Goal: Information Seeking & Learning: Learn about a topic

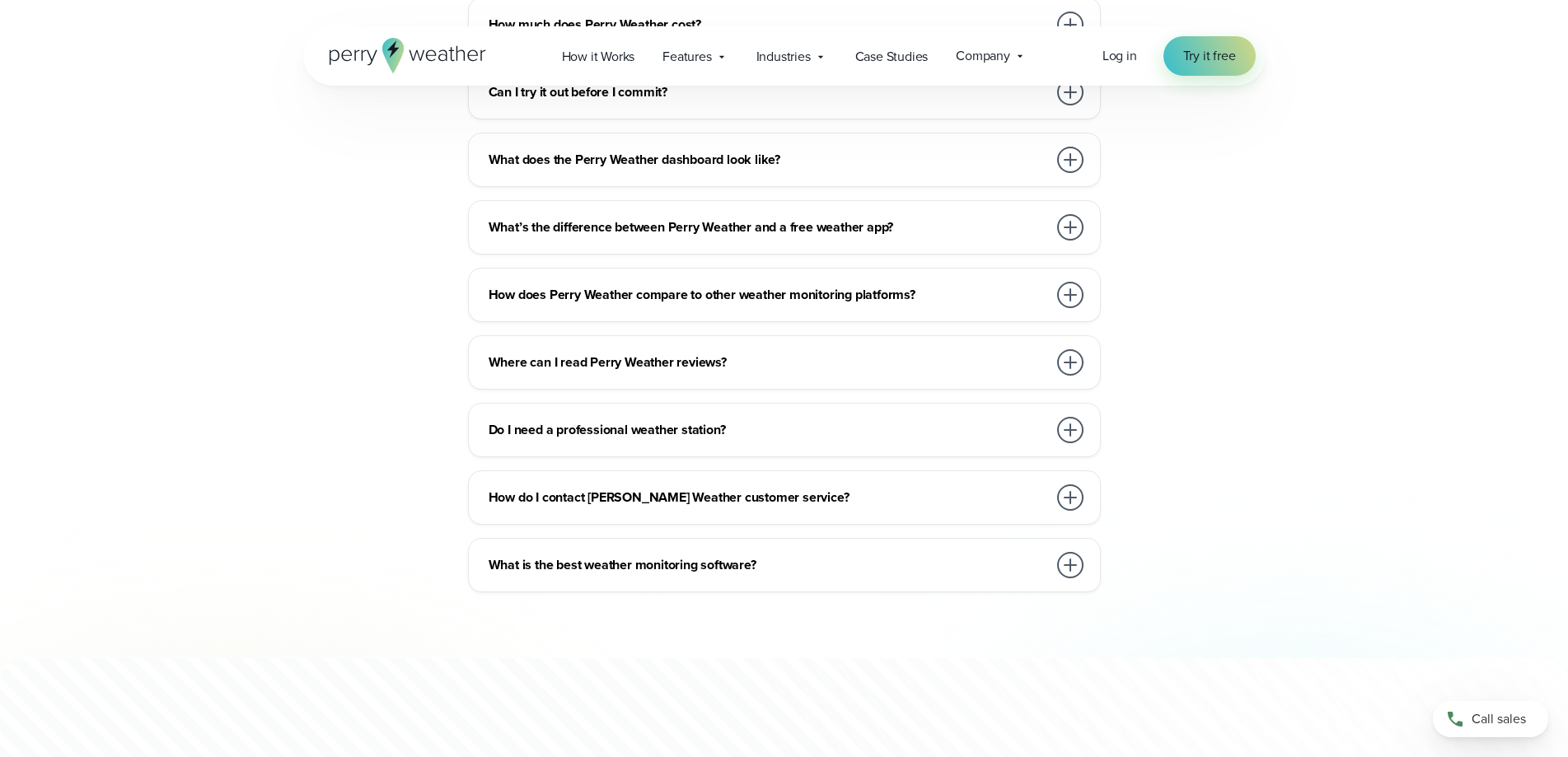
scroll to position [3626, 0]
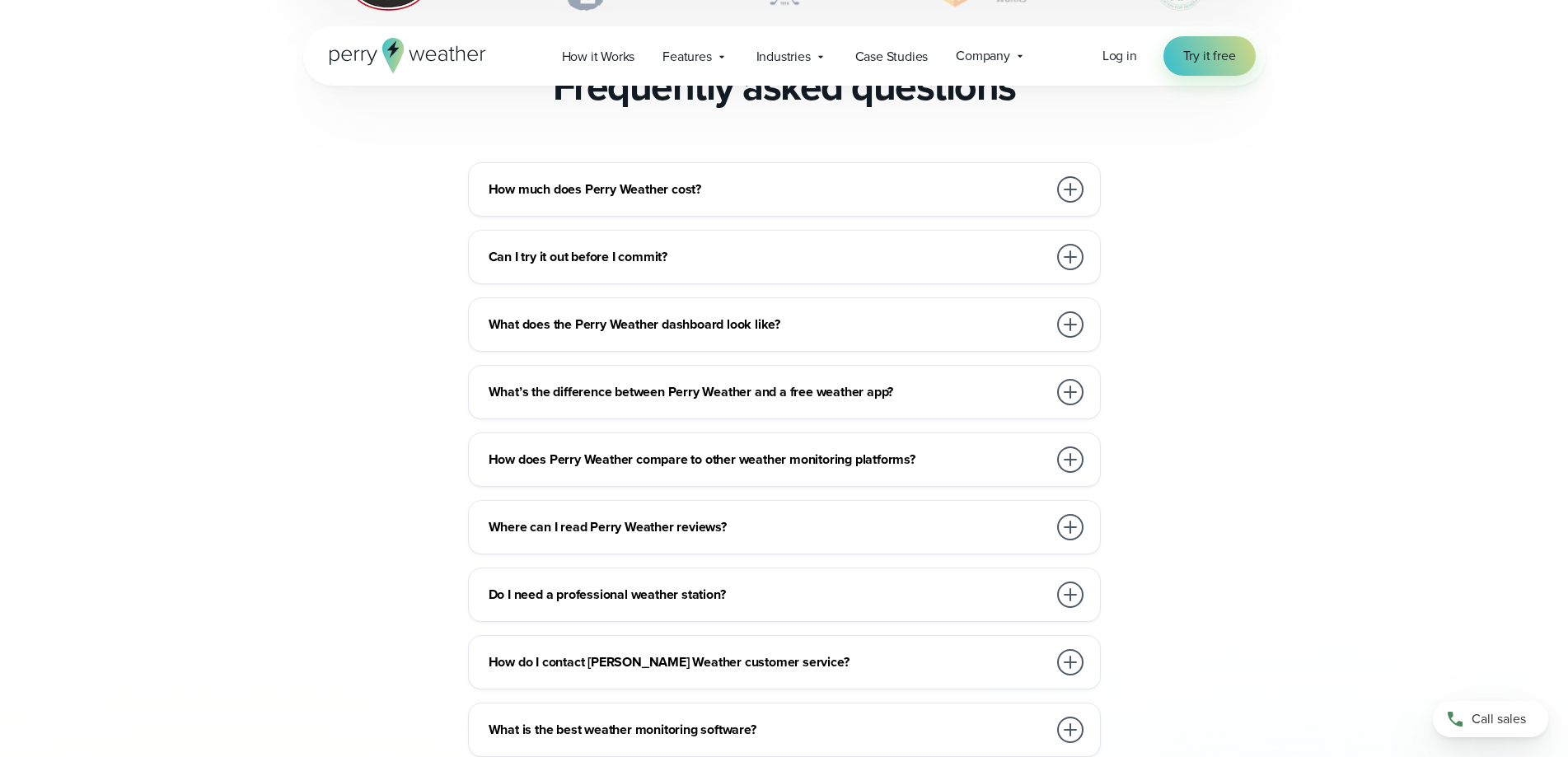
click at [1070, 177] on div at bounding box center [1070, 190] width 26 height 26
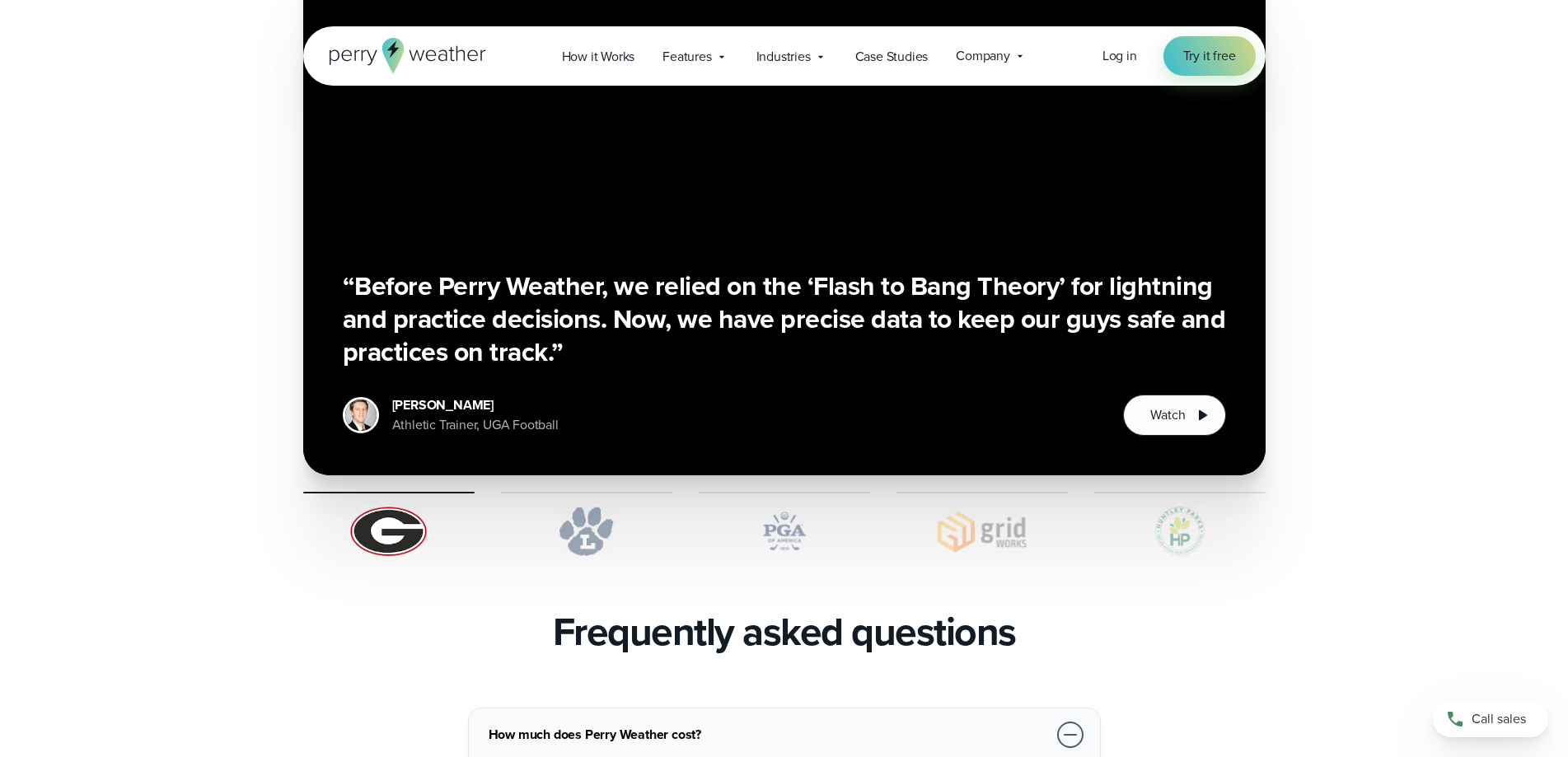
scroll to position [2967, 0]
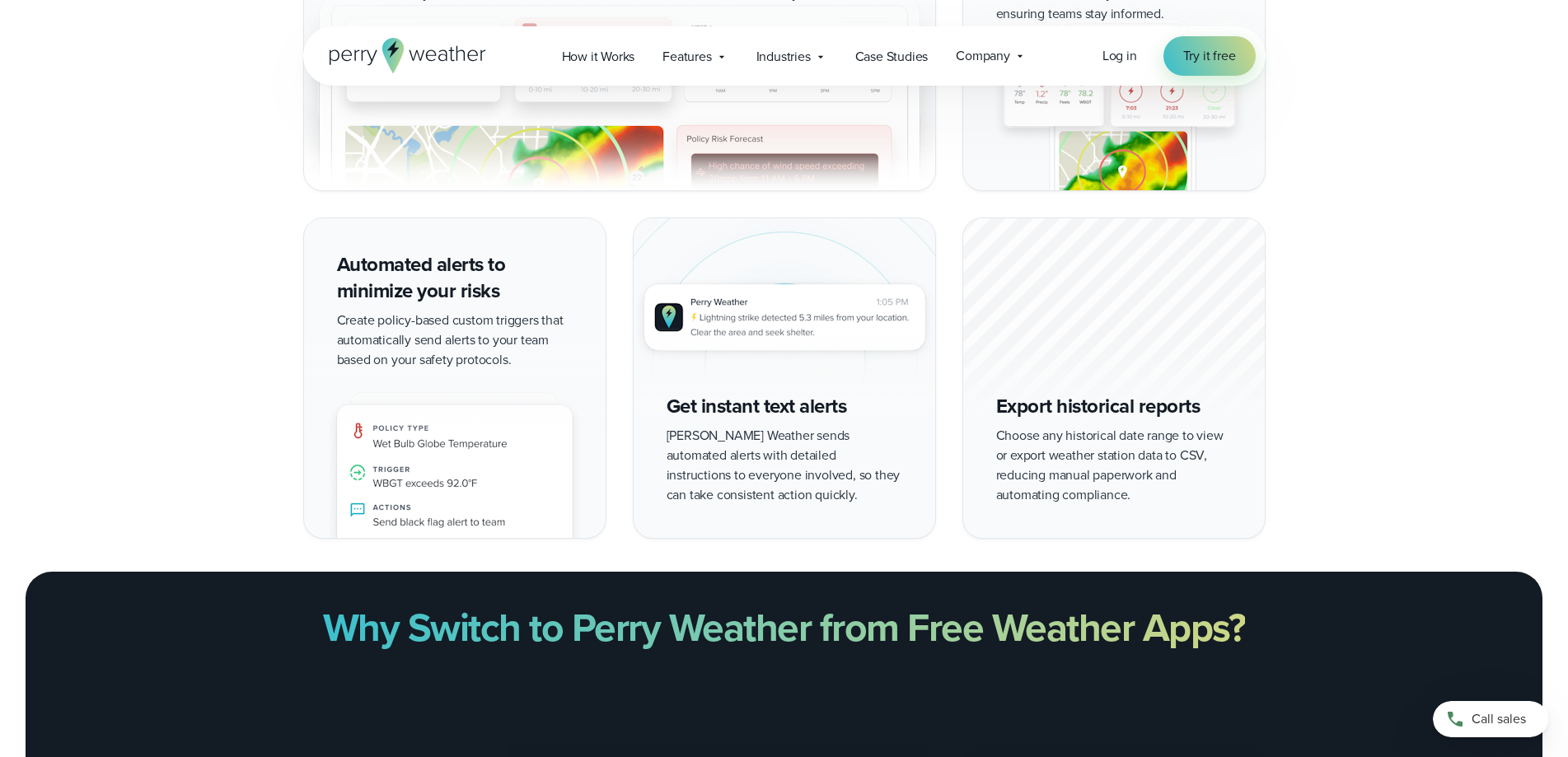
scroll to position [1401, 0]
